Goal: Information Seeking & Learning: Learn about a topic

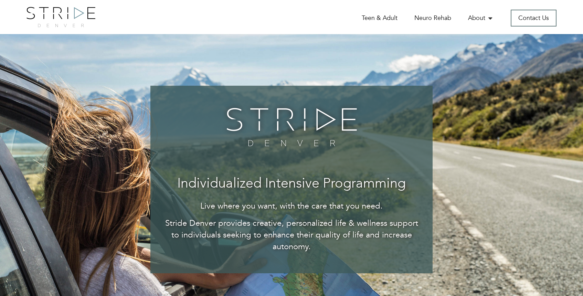
scroll to position [2, 0]
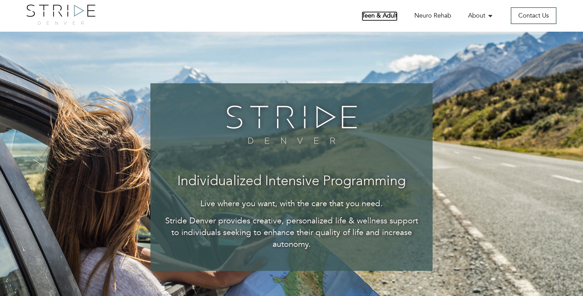
click at [390, 15] on link "Teen & Adult" at bounding box center [380, 16] width 36 height 10
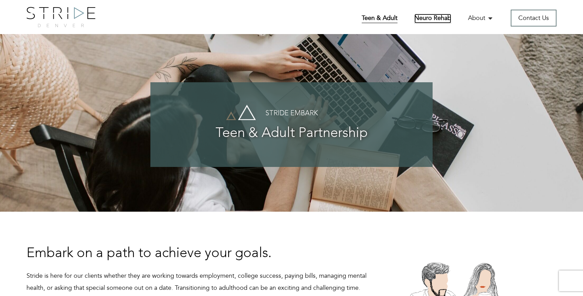
click at [436, 17] on link "Neuro Rehab" at bounding box center [433, 19] width 37 height 10
